Goal: Task Accomplishment & Management: Manage account settings

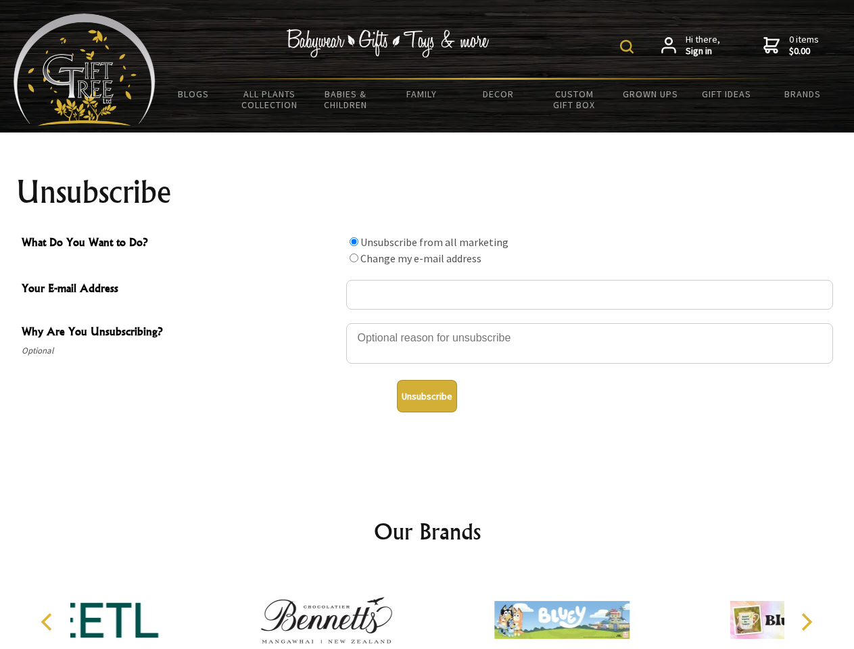
click at [629, 47] on img at bounding box center [627, 47] width 14 height 14
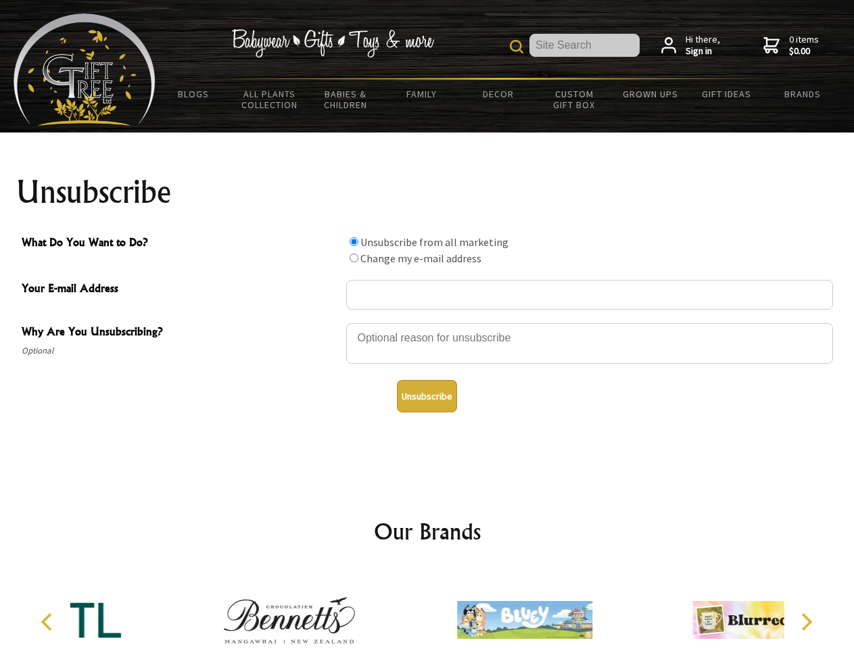
click at [428, 323] on div at bounding box center [589, 345] width 487 height 47
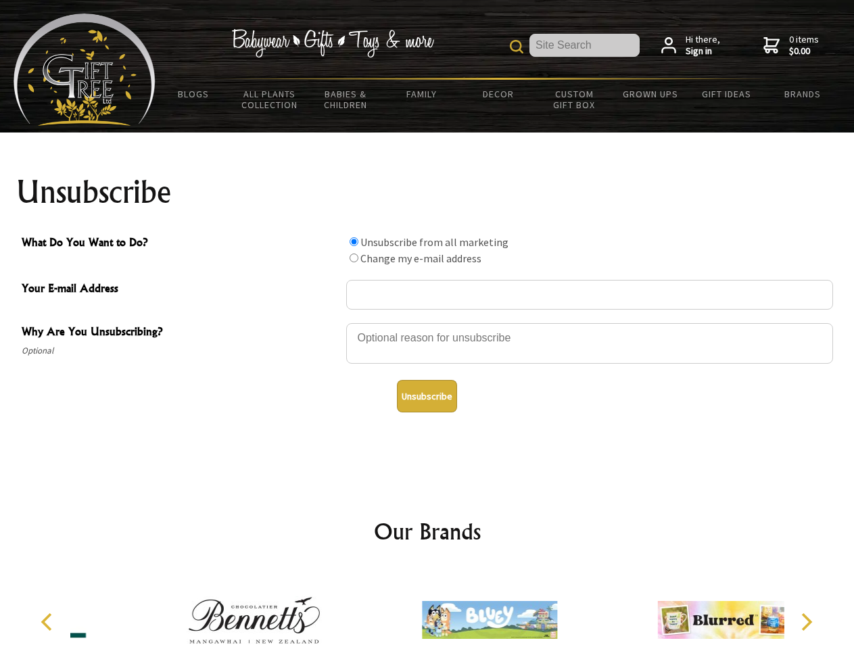
click at [354, 242] on input "What Do You Want to Do?" at bounding box center [354, 241] width 9 height 9
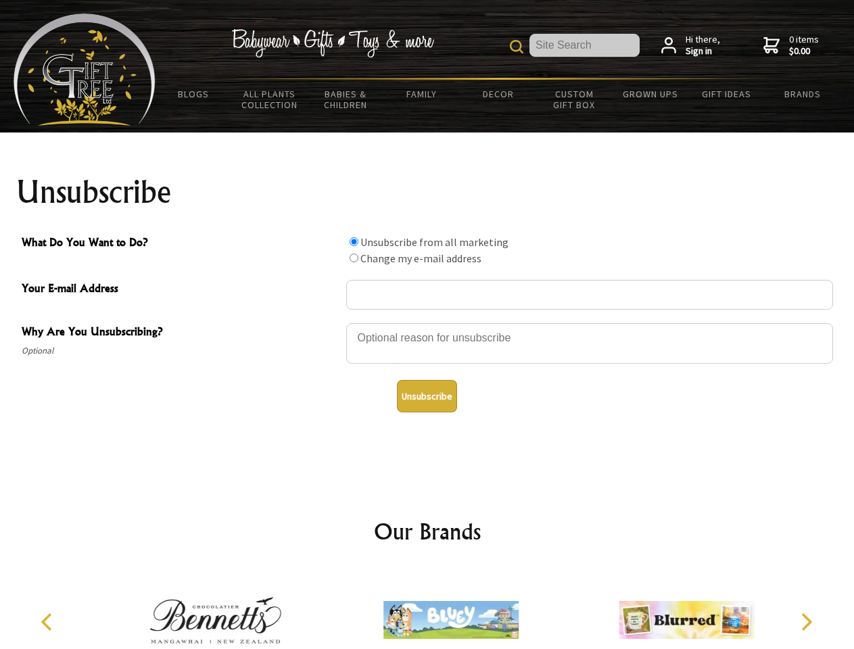
click at [354, 258] on input "What Do You Want to Do?" at bounding box center [354, 258] width 9 height 9
radio input "true"
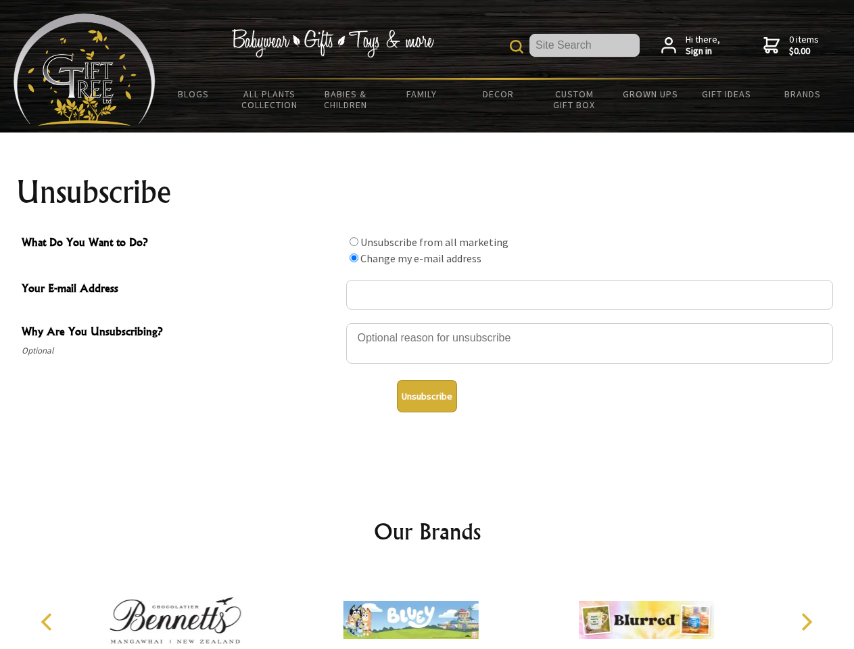
click at [427, 396] on button "Unsubscribe" at bounding box center [427, 396] width 60 height 32
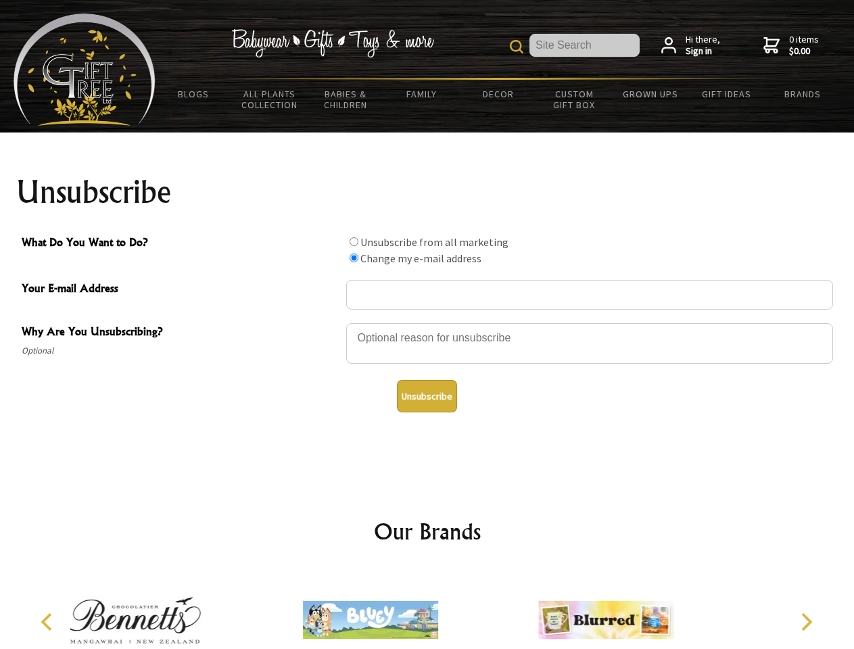
click at [428, 610] on div at bounding box center [370, 623] width 235 height 106
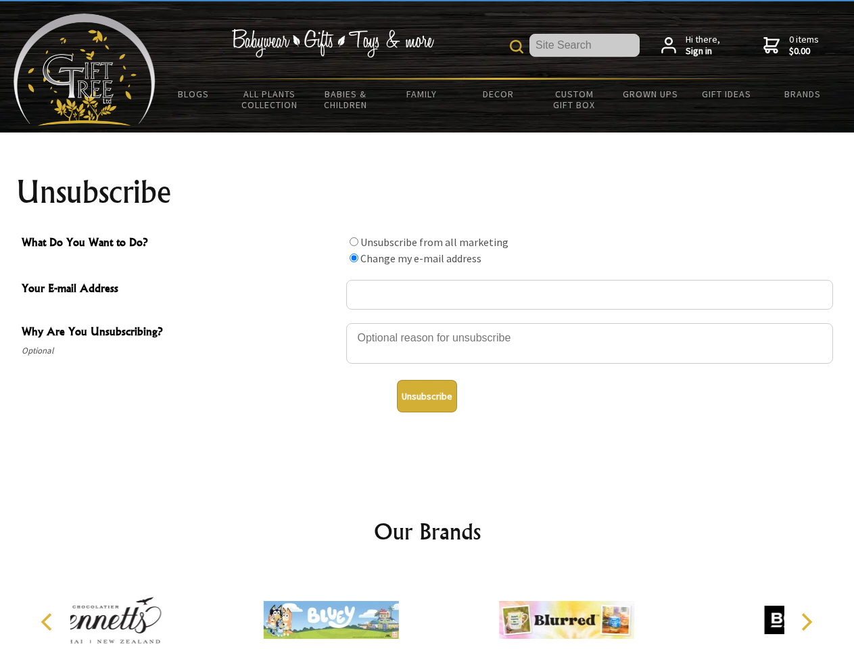
click at [49, 622] on icon "Previous" at bounding box center [48, 623] width 18 height 18
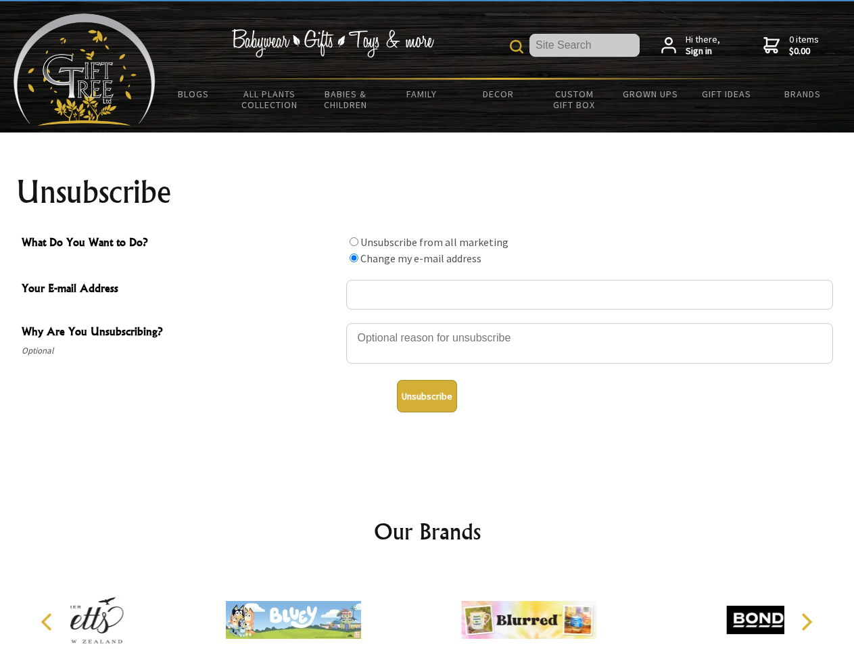
click at [806, 622] on icon "Next" at bounding box center [806, 623] width 18 height 18
